Goal: Complete application form: Complete application form

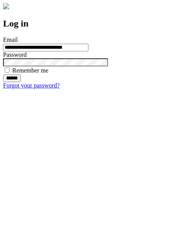
type input "**********"
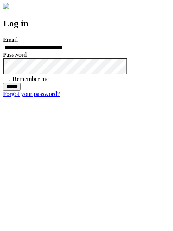
click at [21, 91] on input "******" at bounding box center [12, 87] width 18 height 8
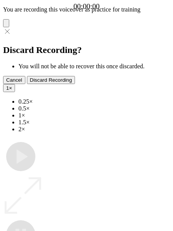
type input "**********"
